Goal: Check status: Check status

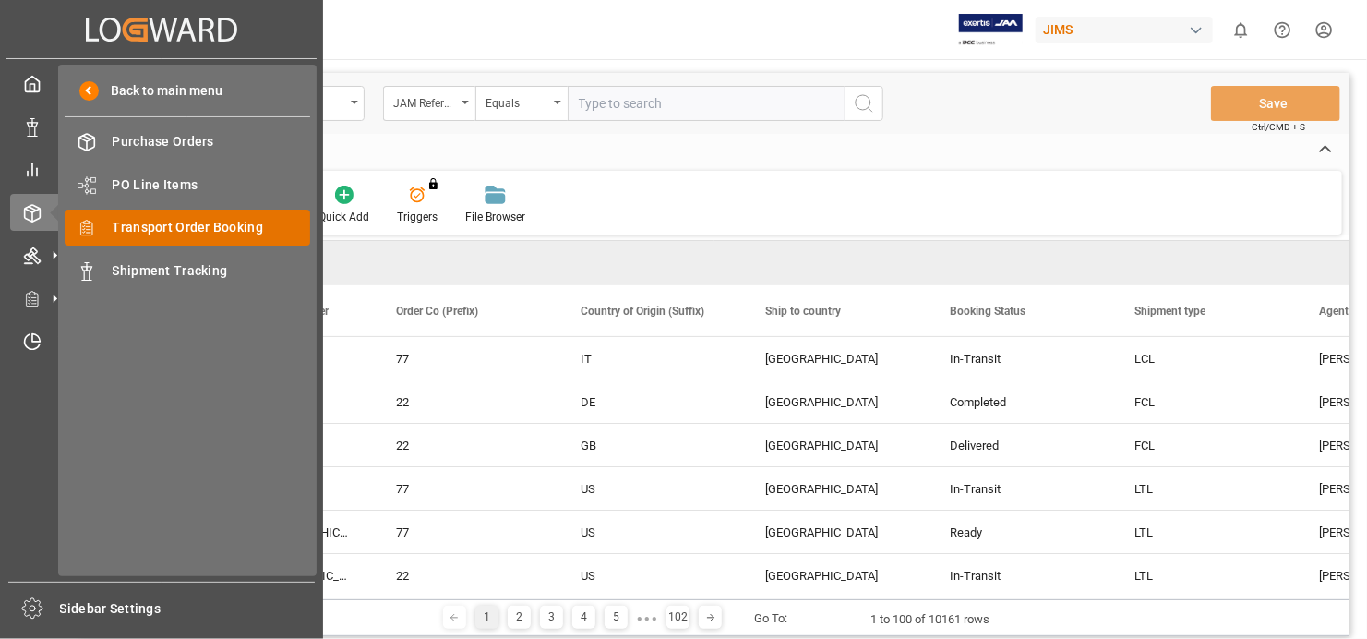
click at [192, 218] on span "Transport Order Booking" at bounding box center [212, 227] width 198 height 19
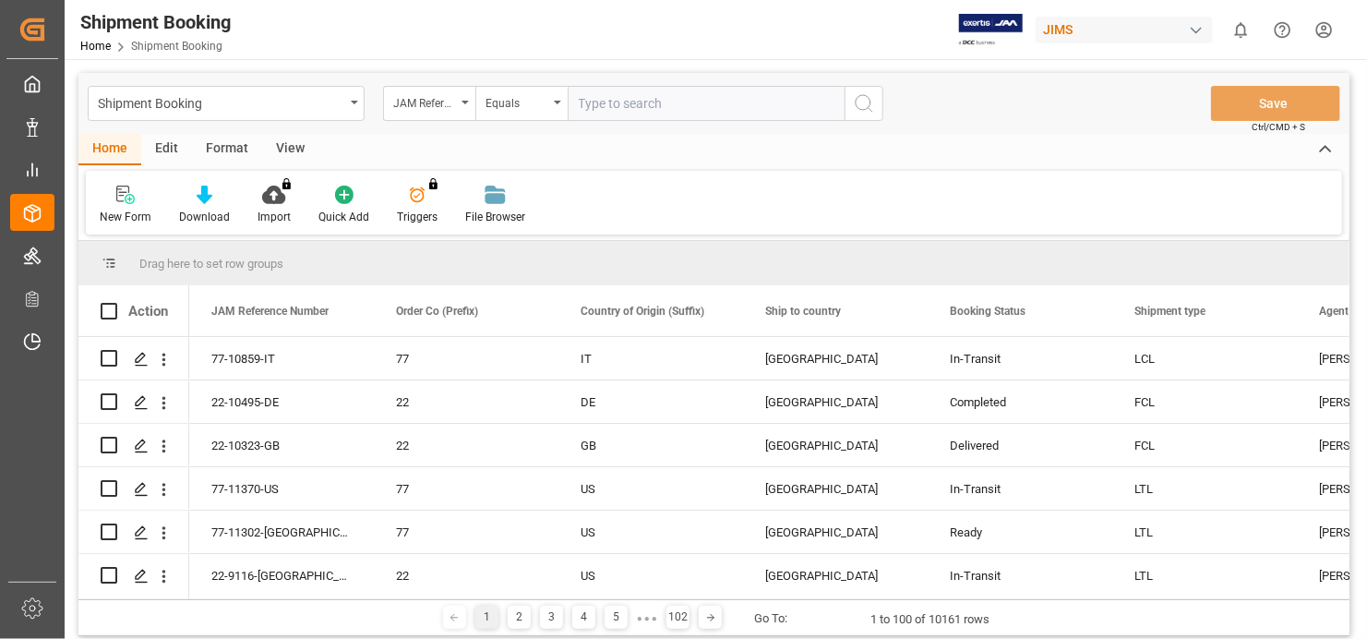
click at [629, 106] on input "text" at bounding box center [706, 103] width 277 height 35
click at [462, 103] on icon "open menu" at bounding box center [465, 103] width 7 height 4
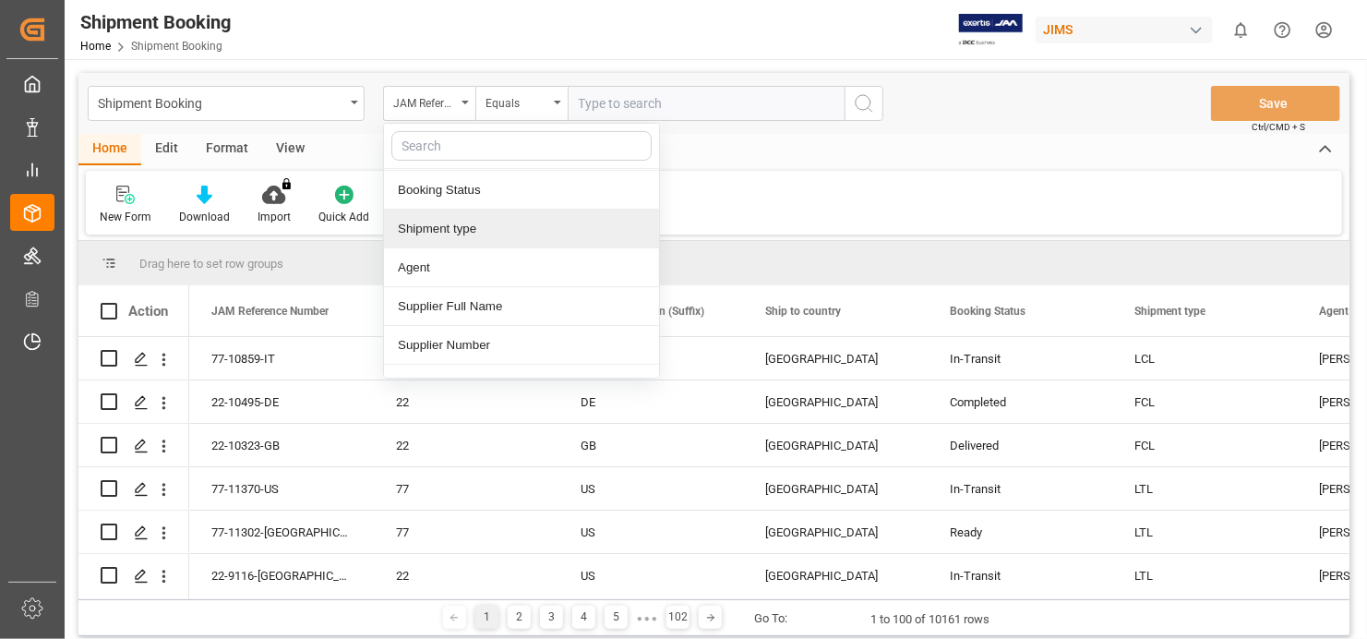
scroll to position [185, 0]
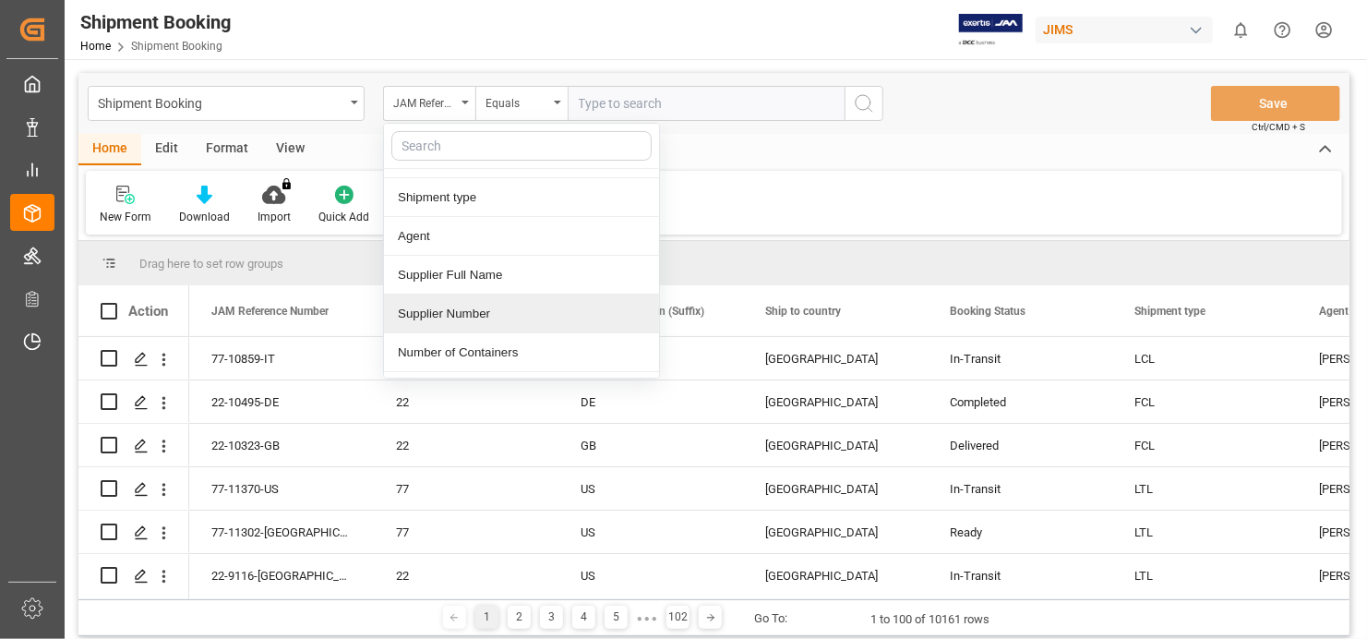
click at [512, 310] on div "Supplier Number" at bounding box center [521, 313] width 275 height 39
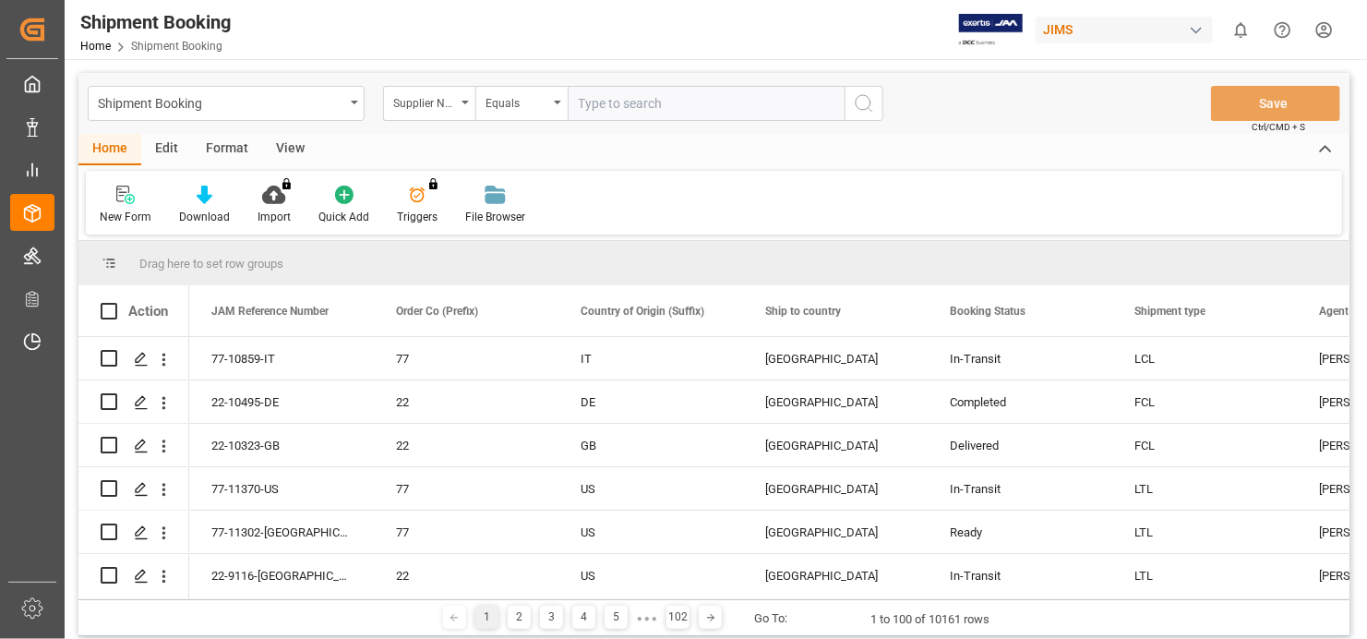
click at [677, 104] on input "text" at bounding box center [706, 103] width 277 height 35
paste input "762049"
type input "762049"
click at [865, 99] on icon "search button" at bounding box center [864, 103] width 22 height 22
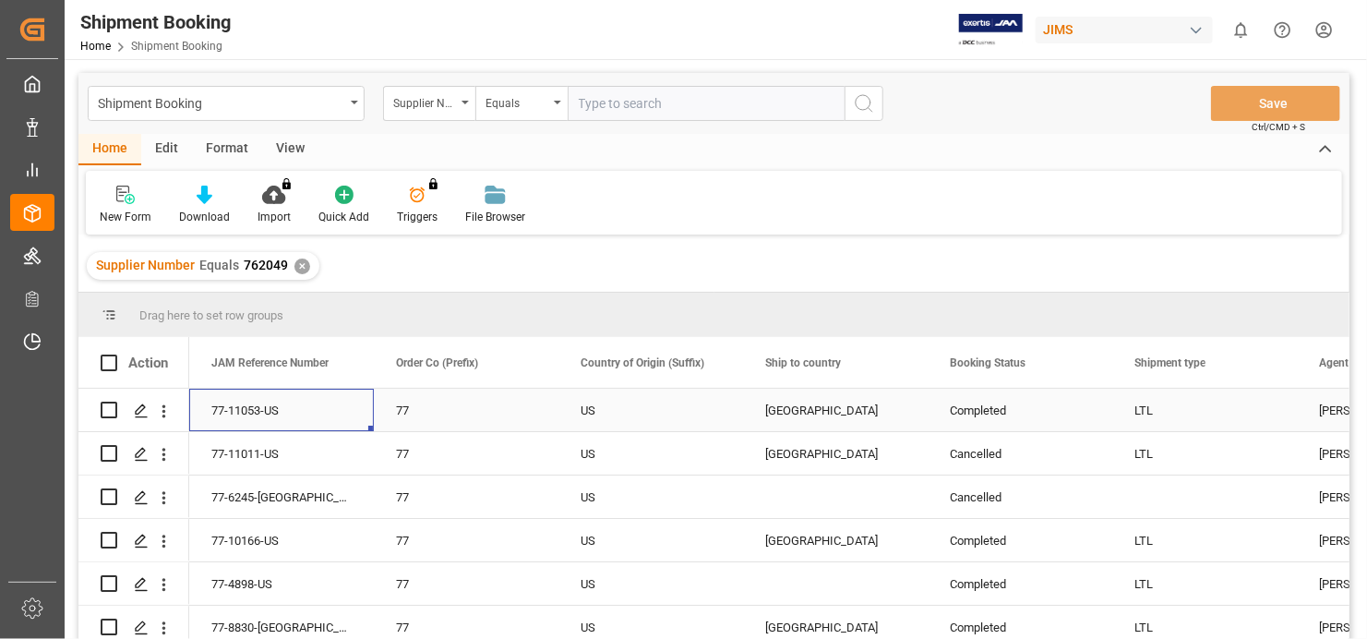
click at [251, 404] on div "77-11053-US" at bounding box center [281, 410] width 185 height 42
click at [171, 410] on icon "open menu" at bounding box center [163, 411] width 19 height 19
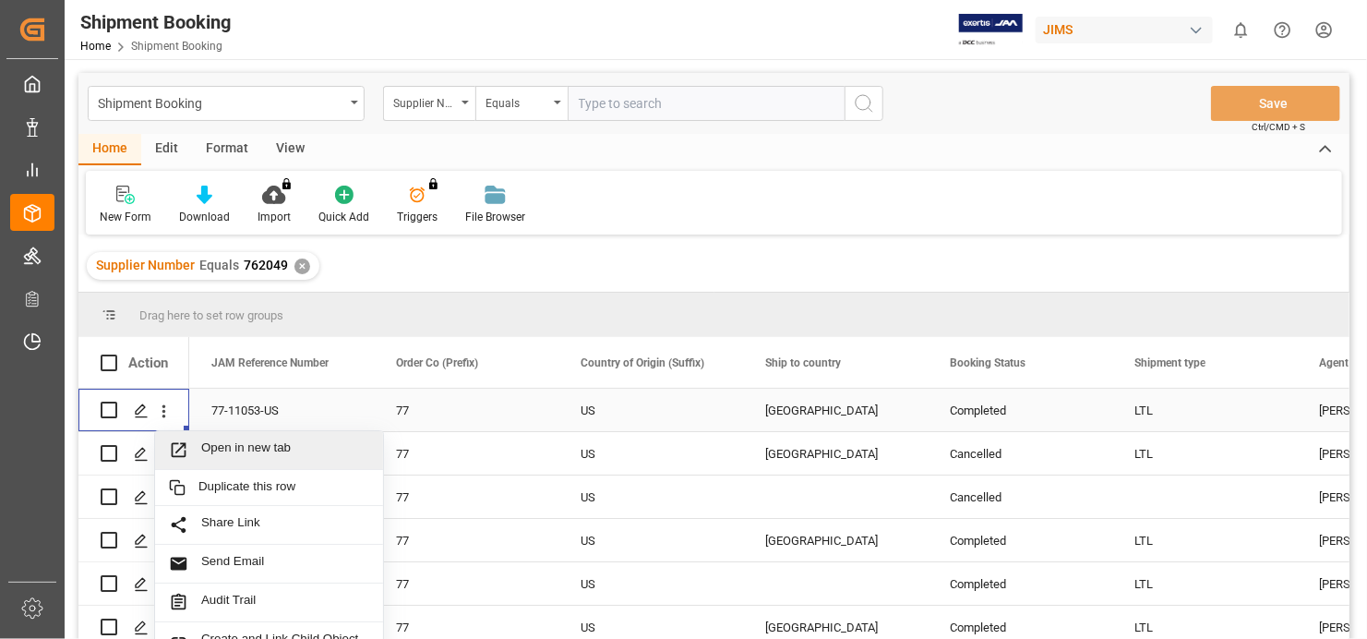
click at [276, 440] on span "Open in new tab" at bounding box center [285, 449] width 168 height 19
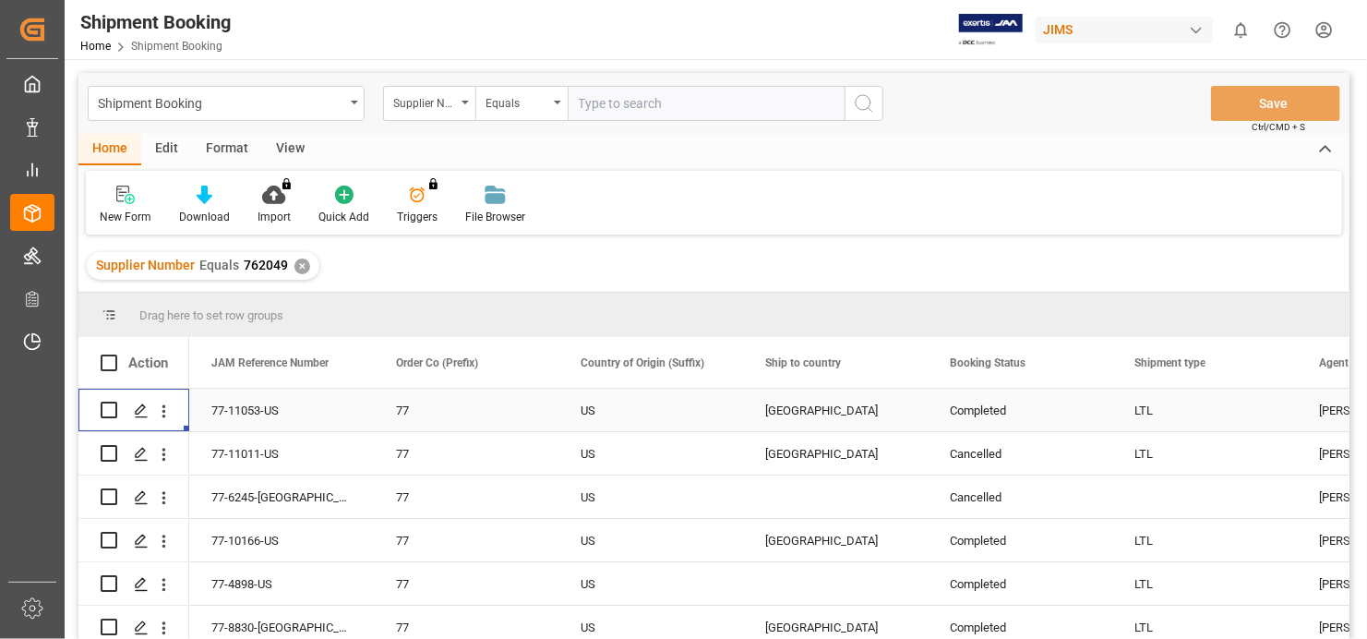
click at [244, 402] on div "77-11053-US" at bounding box center [281, 410] width 185 height 42
click at [168, 411] on icon "open menu" at bounding box center [163, 411] width 19 height 19
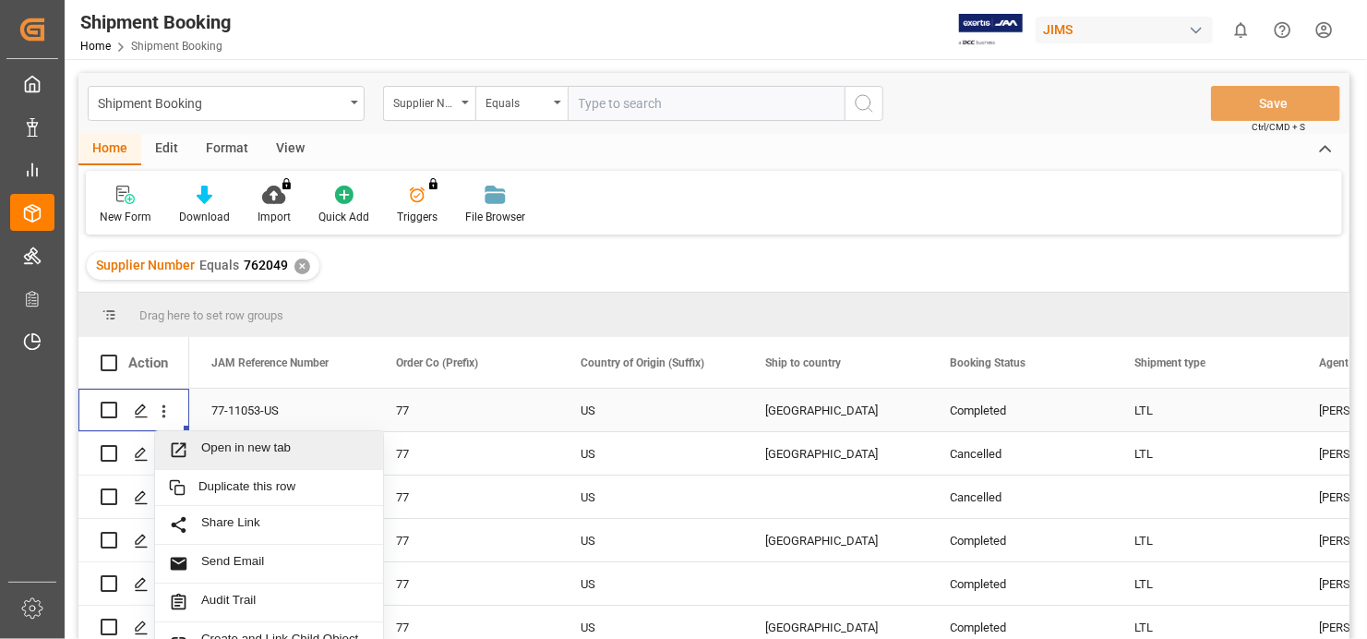
click at [257, 443] on span "Open in new tab" at bounding box center [285, 449] width 168 height 19
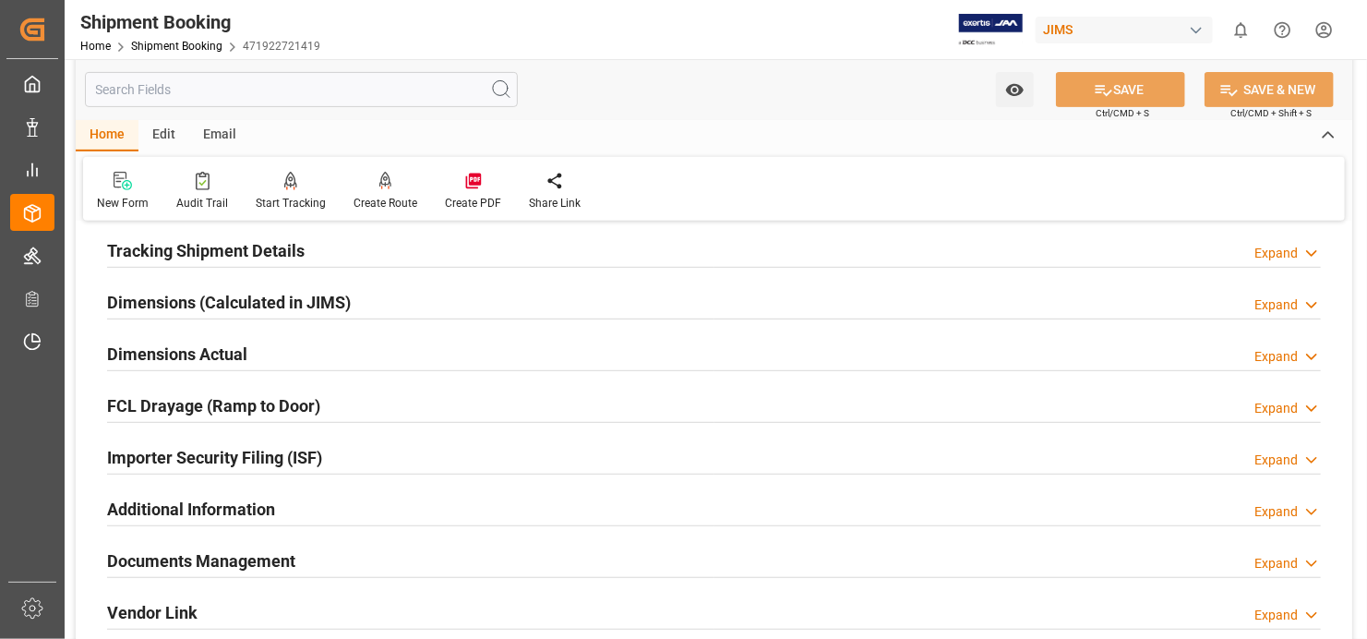
scroll to position [369, 0]
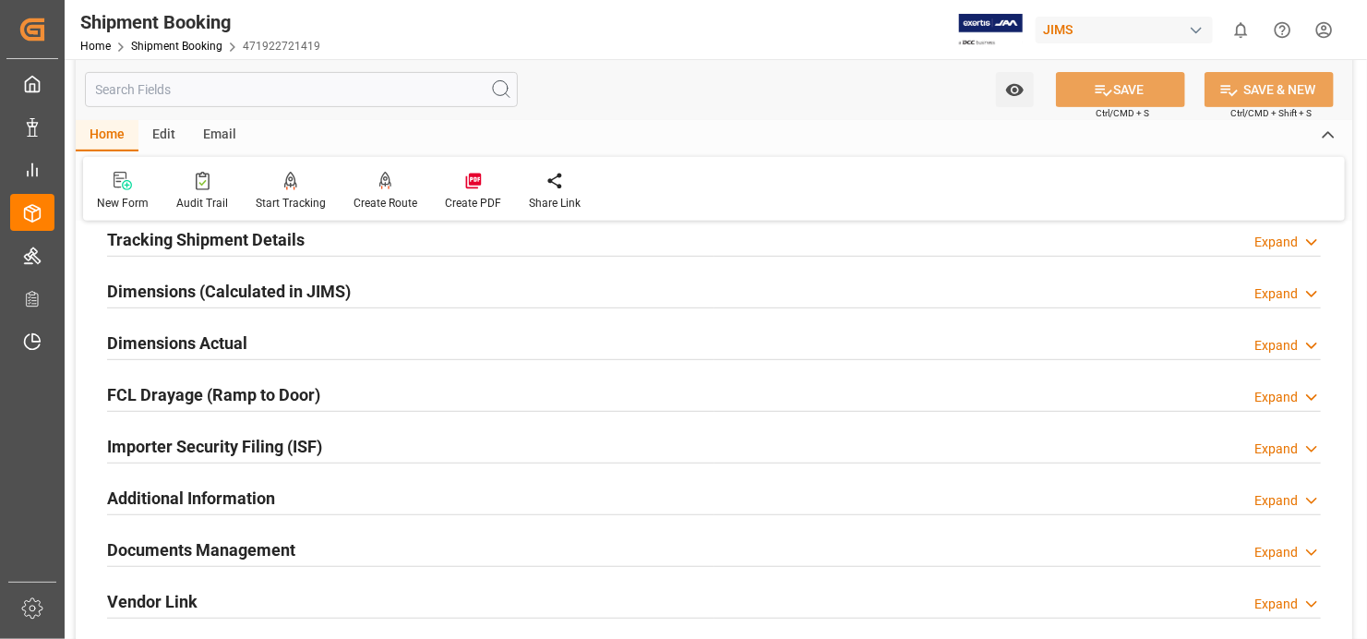
click at [208, 543] on h2 "Documents Management" at bounding box center [201, 549] width 188 height 25
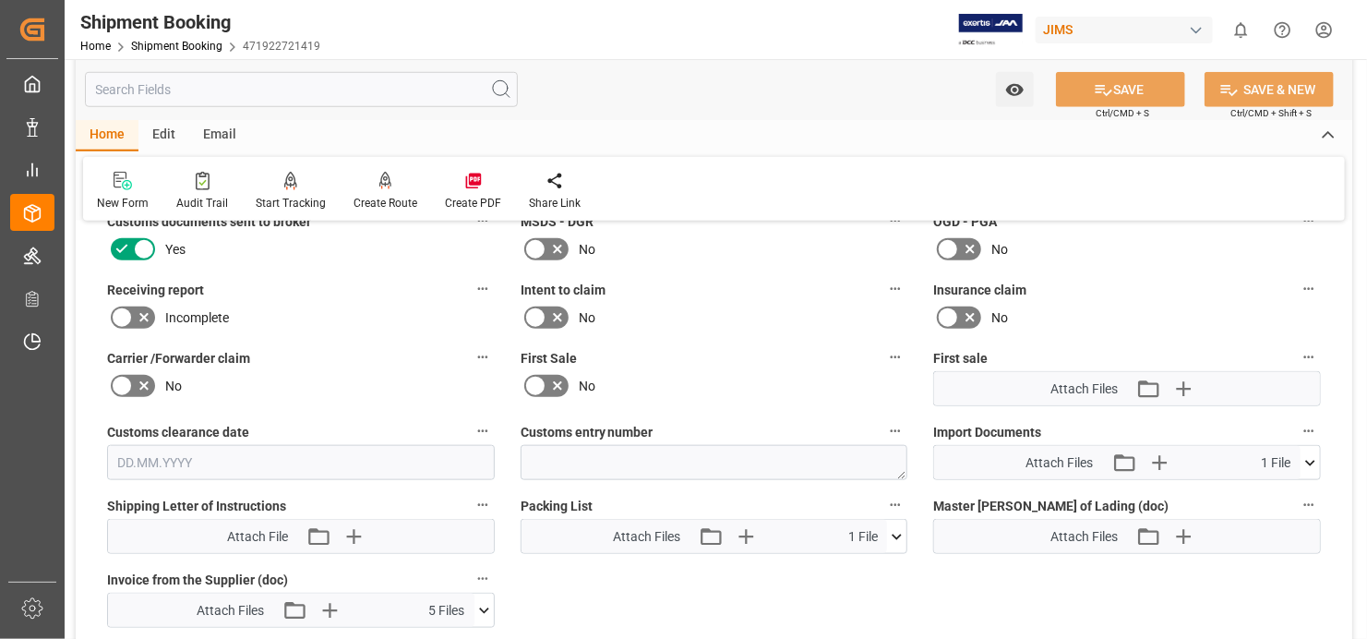
scroll to position [831, 0]
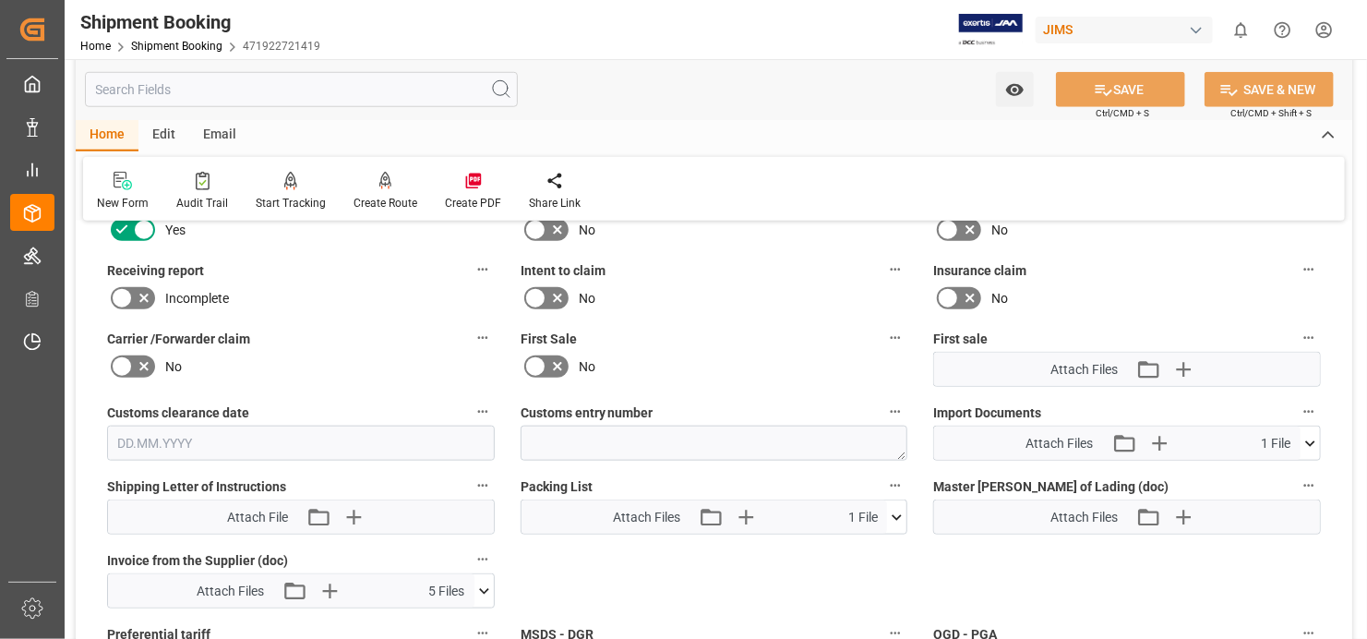
click at [1309, 440] on icon at bounding box center [1310, 443] width 10 height 6
click at [1259, 468] on icon at bounding box center [1261, 477] width 19 height 19
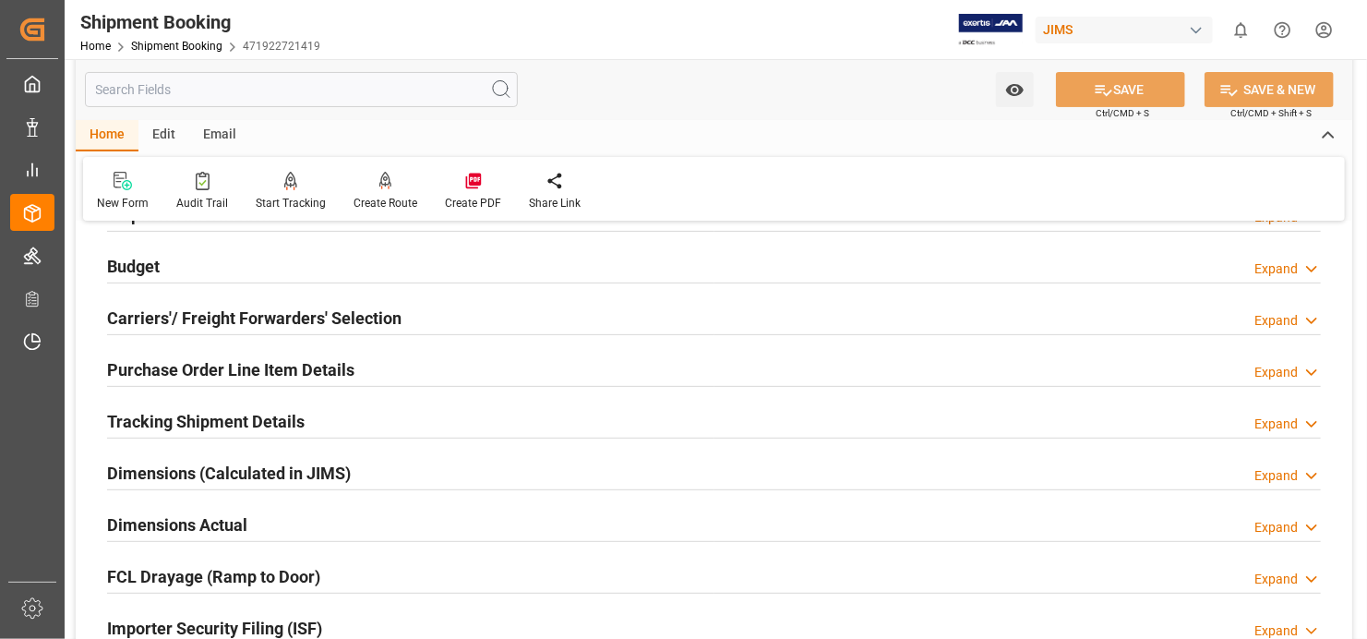
scroll to position [0, 0]
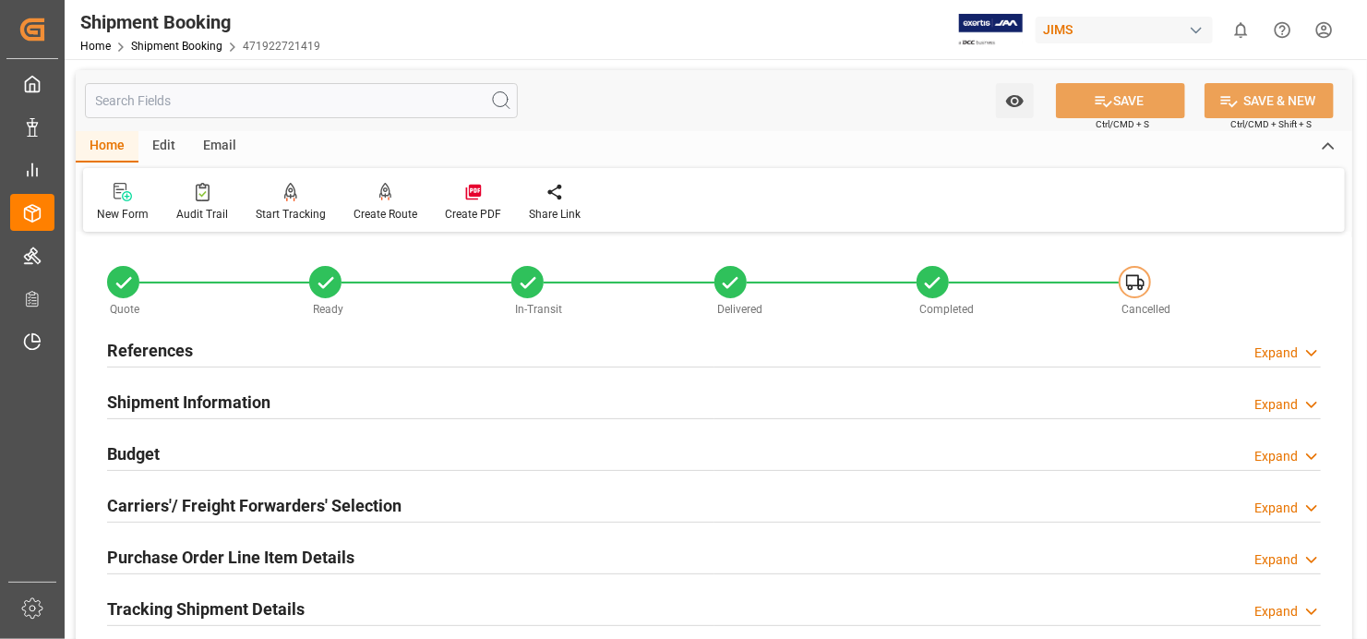
click at [217, 397] on h2 "Shipment Information" at bounding box center [188, 402] width 163 height 25
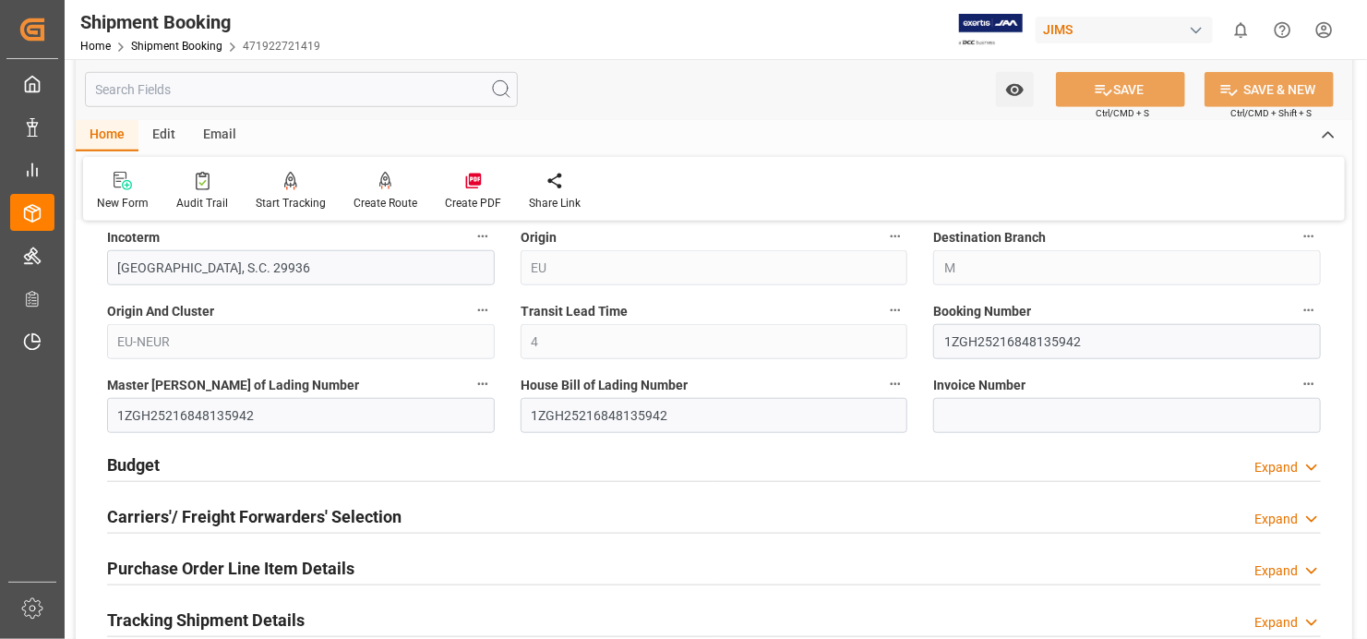
scroll to position [738, 0]
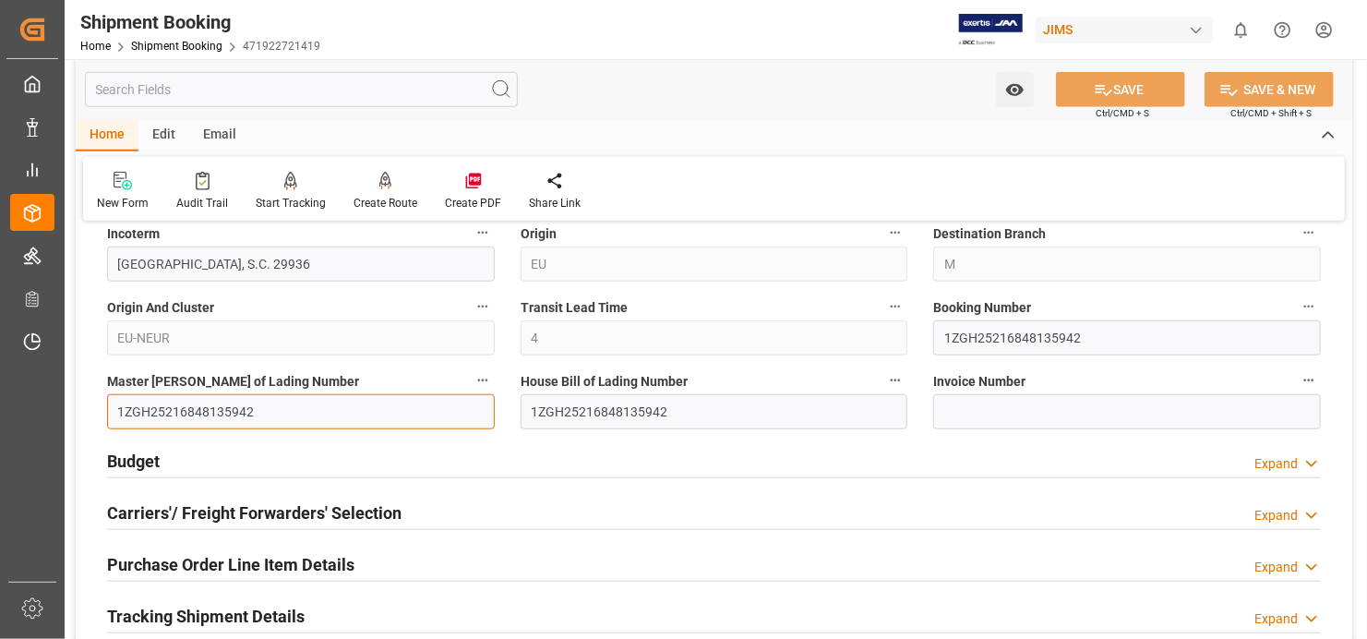
drag, startPoint x: 116, startPoint y: 410, endPoint x: 252, endPoint y: 401, distance: 136.0
click at [252, 401] on input "1ZGH25216848135942" at bounding box center [301, 411] width 388 height 35
click at [833, 370] on label "House Bill of Lading Number" at bounding box center [715, 381] width 388 height 26
click at [883, 370] on button "House Bill of Lading Number" at bounding box center [895, 380] width 24 height 24
click at [880, 190] on div at bounding box center [683, 319] width 1367 height 639
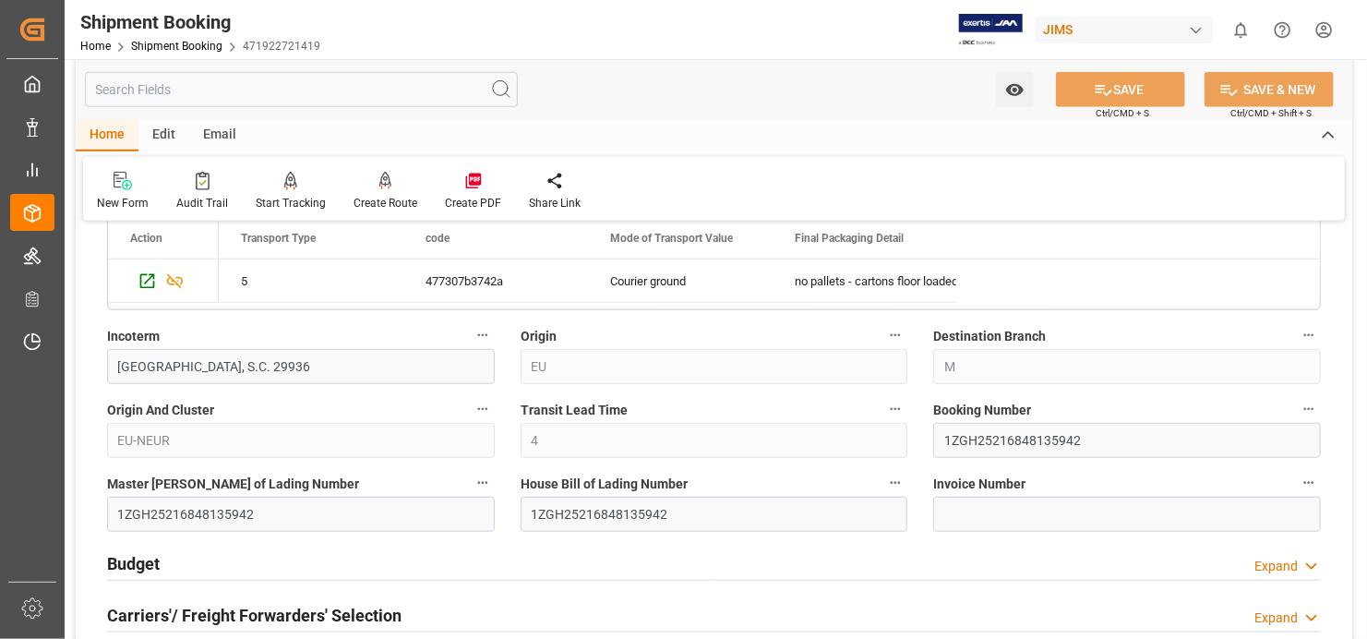
scroll to position [646, 0]
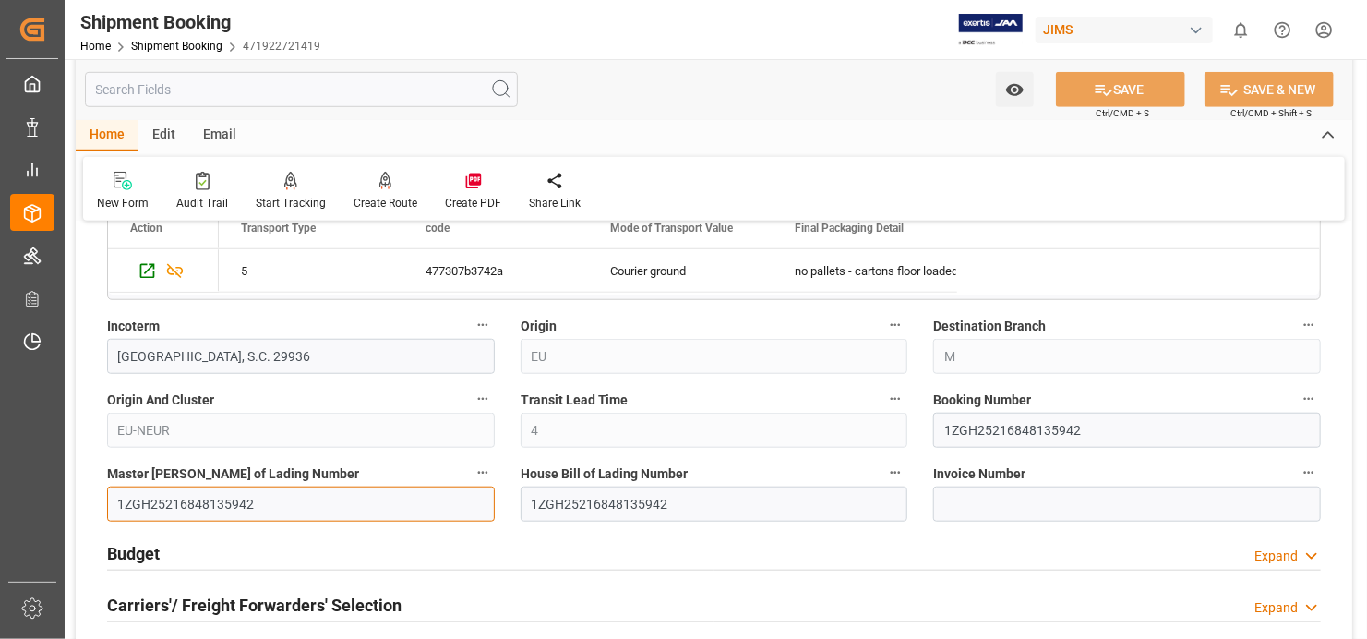
drag, startPoint x: 118, startPoint y: 501, endPoint x: 254, endPoint y: 491, distance: 136.1
click at [254, 492] on input "1ZGH25216848135942" at bounding box center [301, 503] width 388 height 35
click at [374, 534] on div "Budget Expand" at bounding box center [714, 551] width 1214 height 35
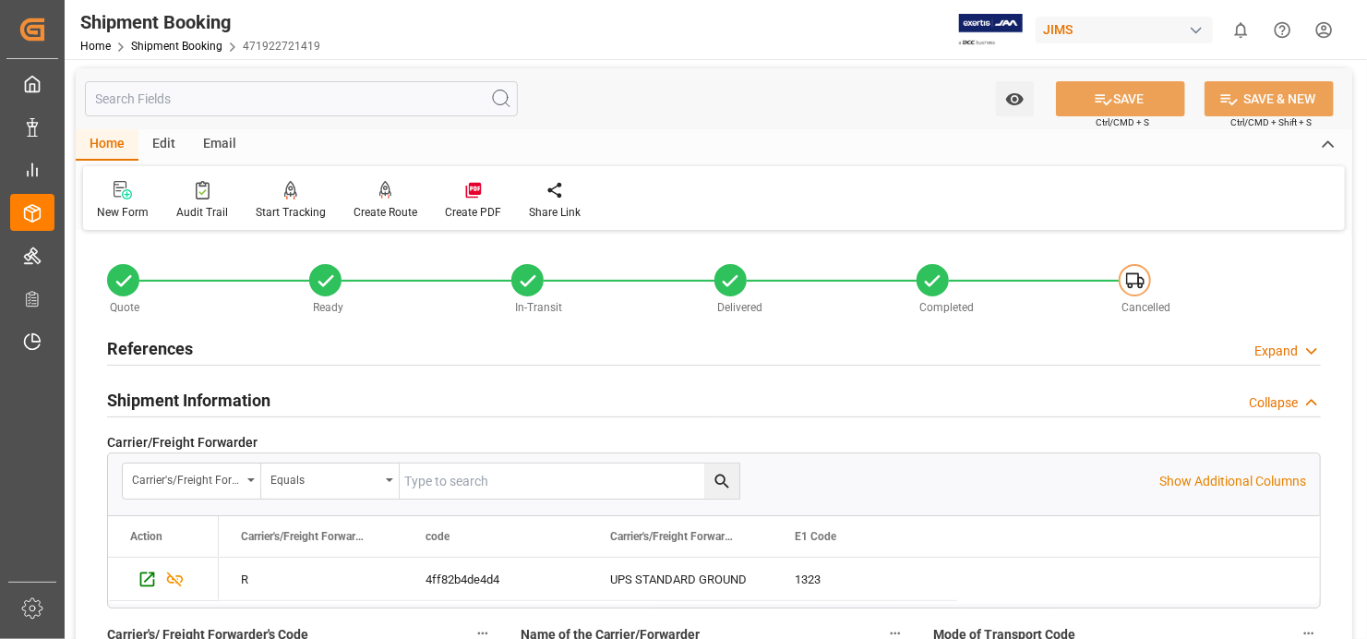
scroll to position [0, 0]
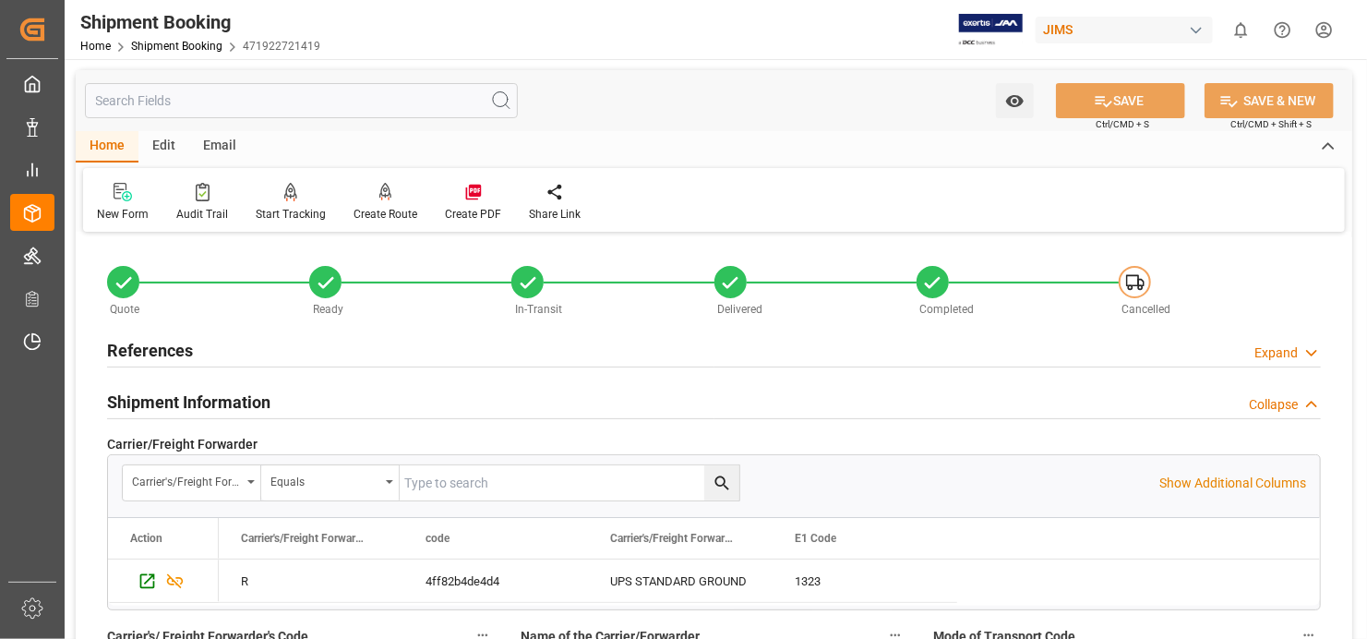
click at [158, 347] on h2 "References" at bounding box center [150, 350] width 86 height 25
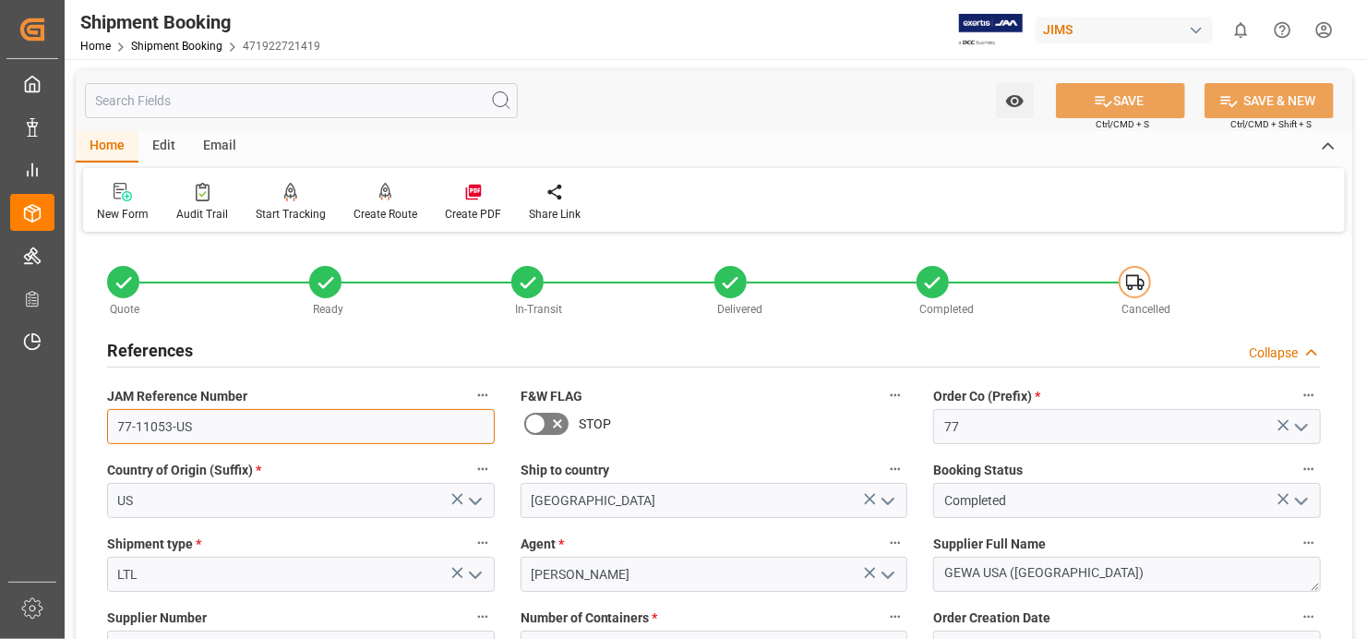
drag, startPoint x: 117, startPoint y: 424, endPoint x: 188, endPoint y: 424, distance: 71.1
click at [188, 424] on input "77-11053-US" at bounding box center [301, 426] width 388 height 35
click at [615, 334] on div "References Collapse" at bounding box center [714, 348] width 1214 height 35
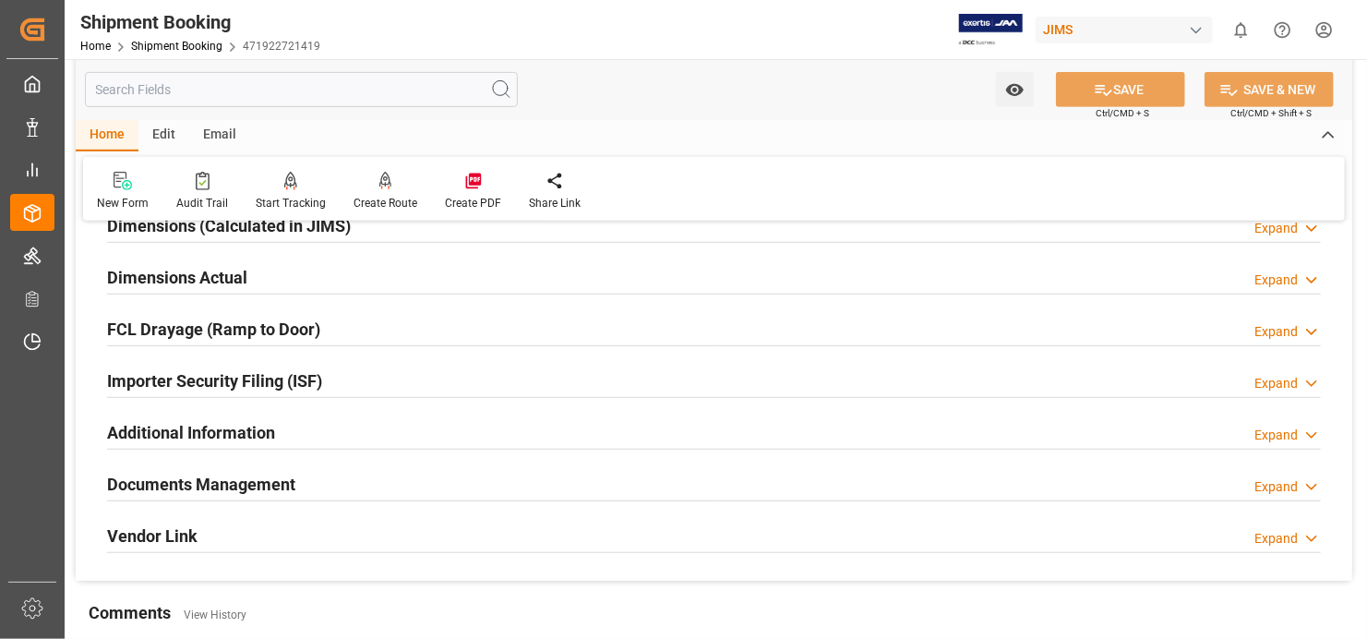
scroll to position [554, 0]
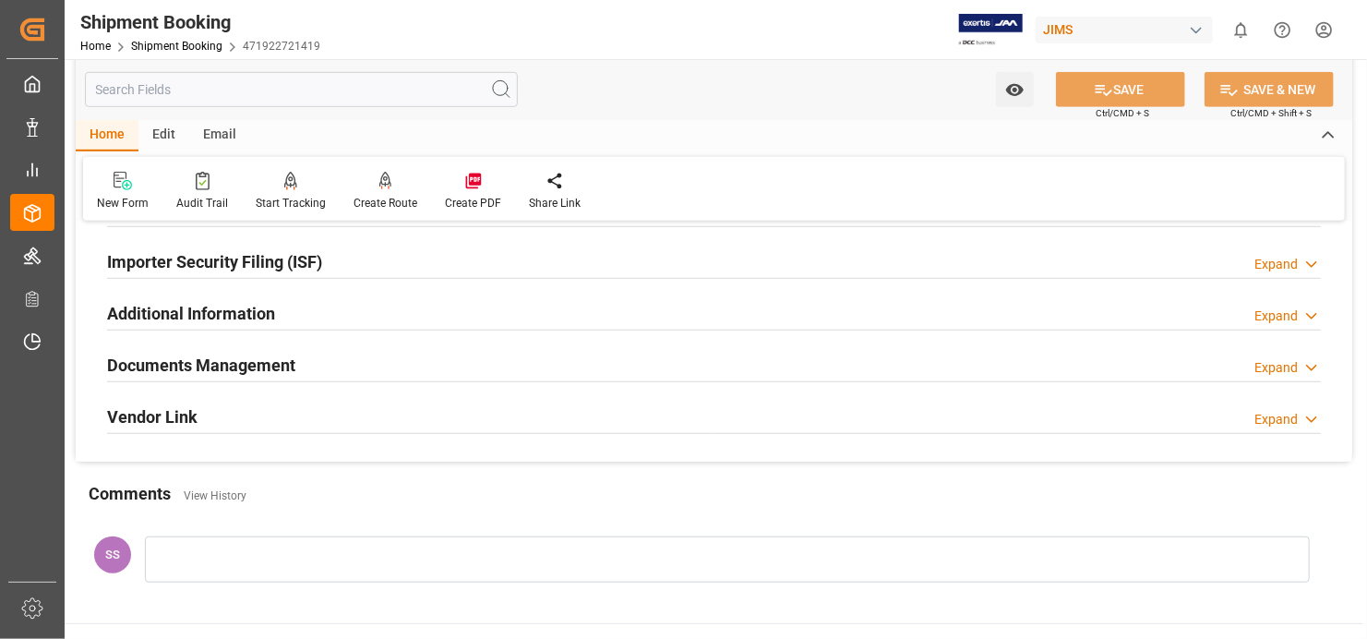
click at [253, 354] on h2 "Documents Management" at bounding box center [201, 365] width 188 height 25
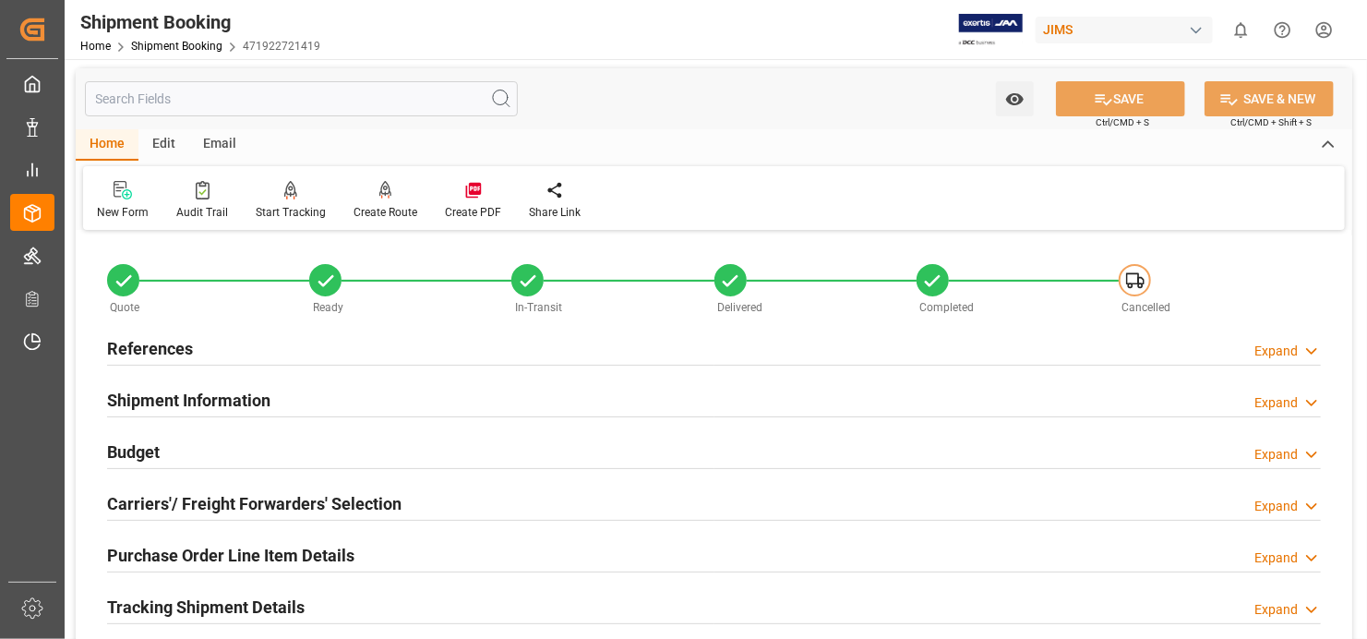
scroll to position [0, 0]
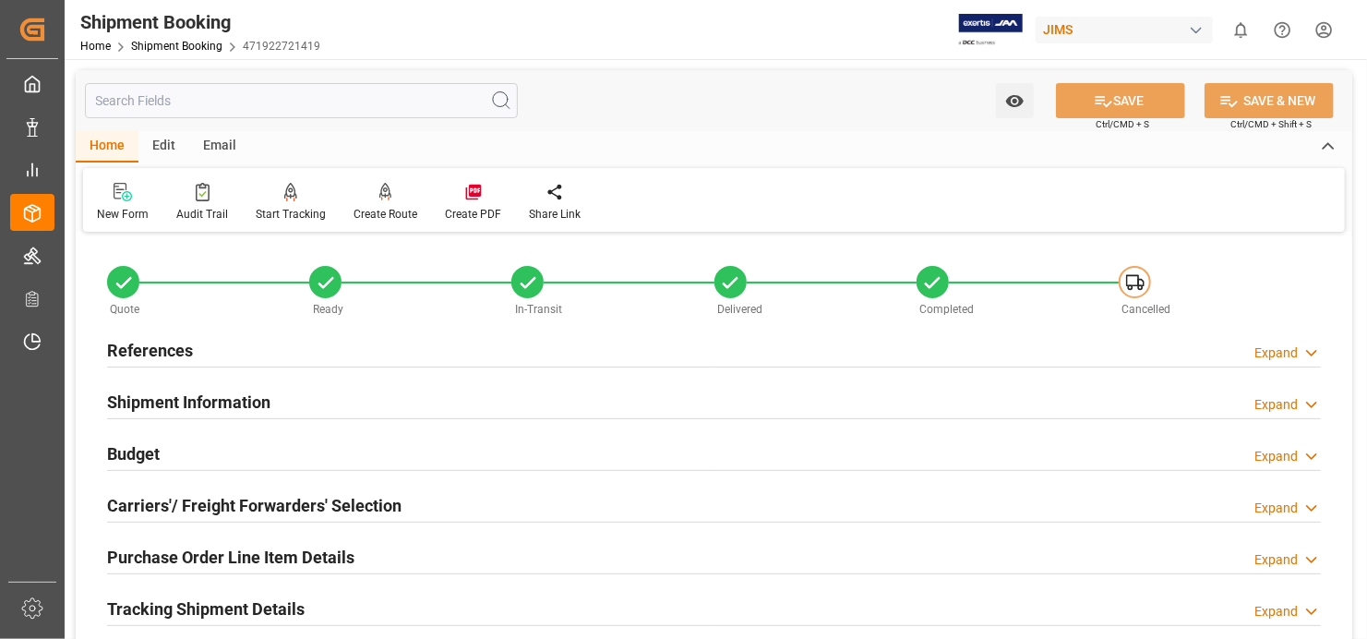
click at [168, 409] on h2 "Shipment Information" at bounding box center [188, 402] width 163 height 25
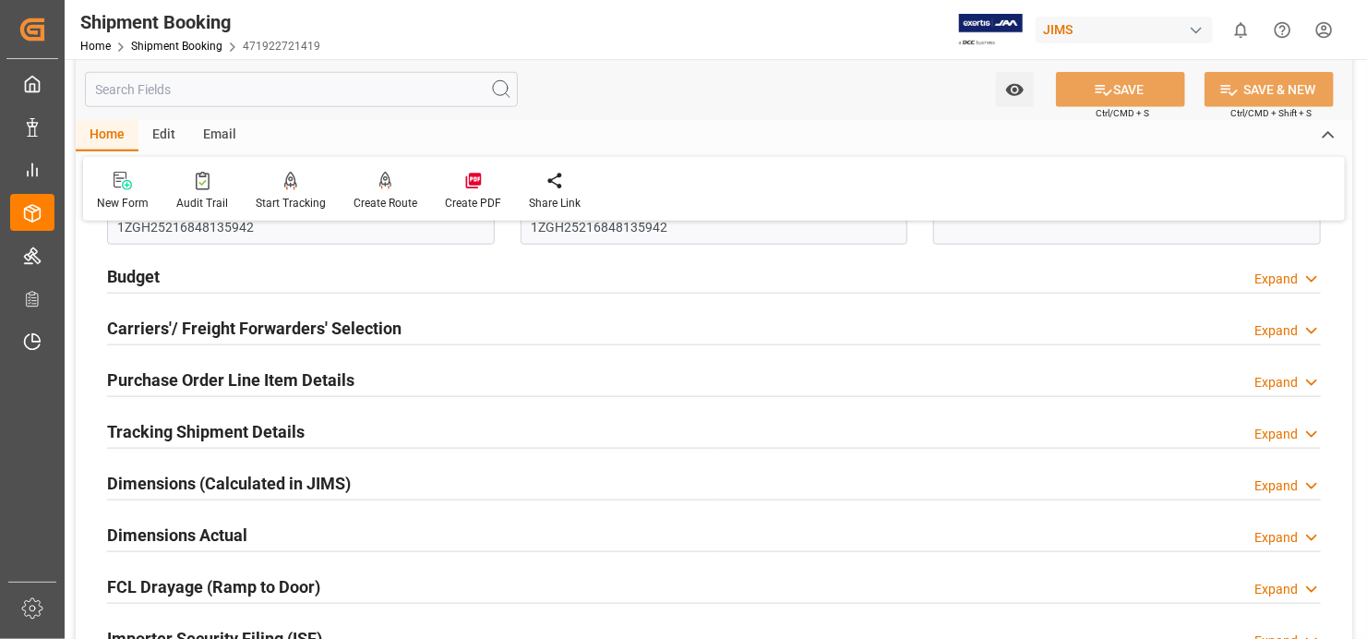
scroll to position [831, 0]
